Goal: Task Accomplishment & Management: Use online tool/utility

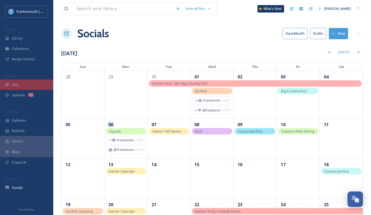
click at [37, 83] on div "UGC" at bounding box center [26, 84] width 53 height 10
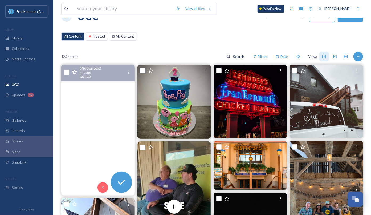
scroll to position [21, 0]
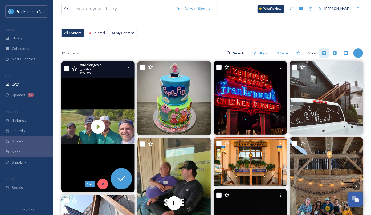
click at [103, 185] on div "Skip" at bounding box center [103, 184] width 11 height 11
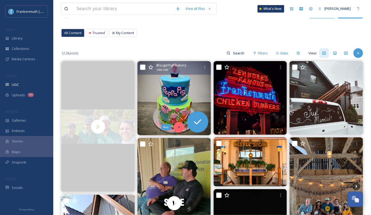
click at [178, 125] on icon at bounding box center [179, 127] width 4 height 4
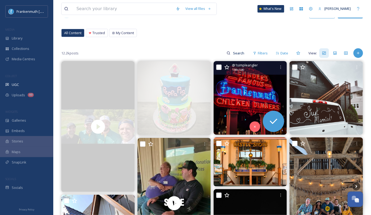
click at [257, 103] on img at bounding box center [251, 98] width 74 height 74
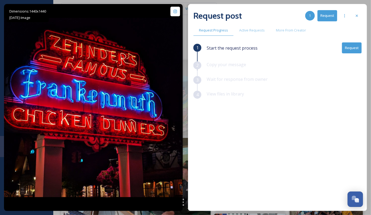
click at [353, 46] on button "Request" at bounding box center [352, 47] width 20 height 11
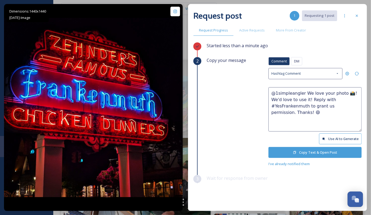
click at [323, 152] on button "Copy Text & Open Post" at bounding box center [315, 152] width 93 height 11
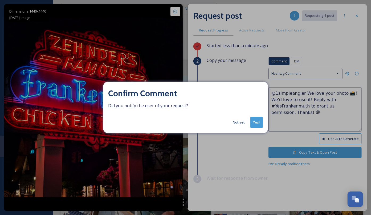
click at [259, 122] on button "Yes!" at bounding box center [257, 122] width 13 height 11
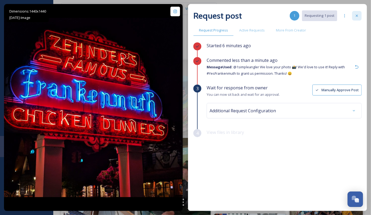
click at [358, 17] on icon at bounding box center [357, 16] width 4 height 4
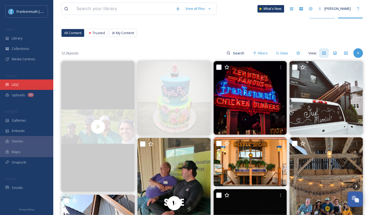
click at [38, 85] on div "UGC" at bounding box center [26, 84] width 53 height 10
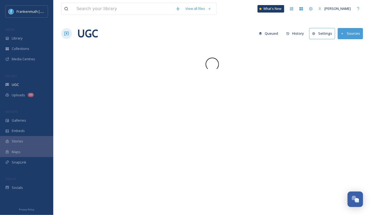
click at [38, 85] on div "UGC" at bounding box center [26, 84] width 53 height 10
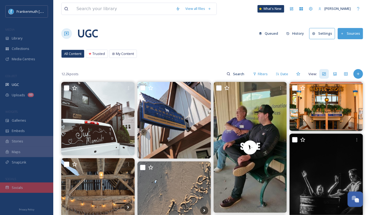
click at [27, 183] on div "Socials" at bounding box center [26, 187] width 53 height 10
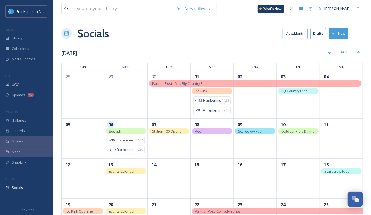
click at [317, 36] on button "Drafts" at bounding box center [319, 33] width 16 height 11
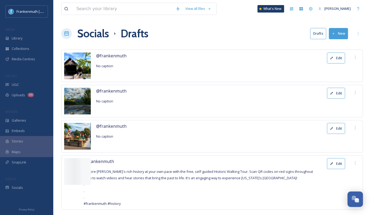
scroll to position [9, 0]
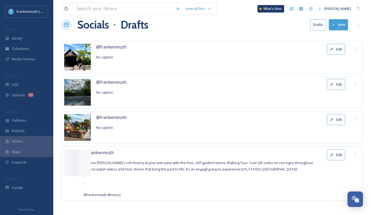
click at [337, 49] on button "Edit" at bounding box center [336, 49] width 18 height 11
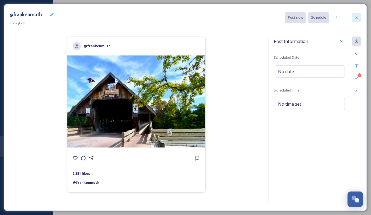
click at [356, 21] on div at bounding box center [357, 18] width 10 height 10
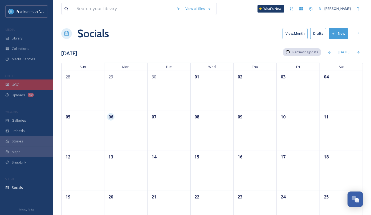
click at [29, 86] on div "UGC" at bounding box center [26, 84] width 53 height 10
